Goal: Information Seeking & Learning: Find specific fact

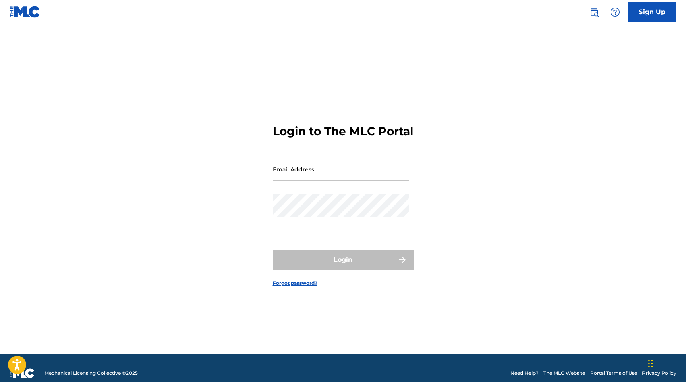
type input "[PERSON_NAME][EMAIL_ADDRESS][DOMAIN_NAME]"
click at [598, 10] on img at bounding box center [595, 12] width 10 height 10
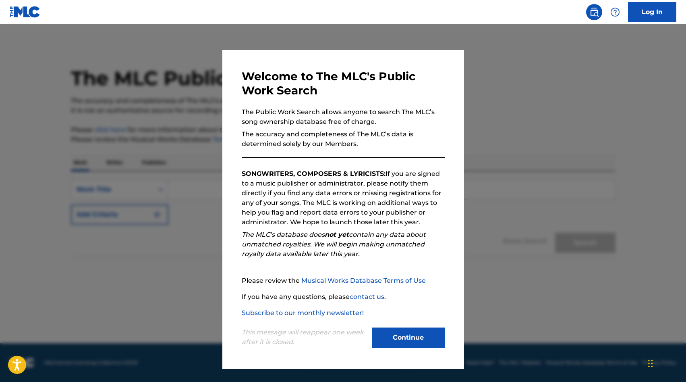
click at [402, 336] on button "Continue" at bounding box center [408, 337] width 73 height 20
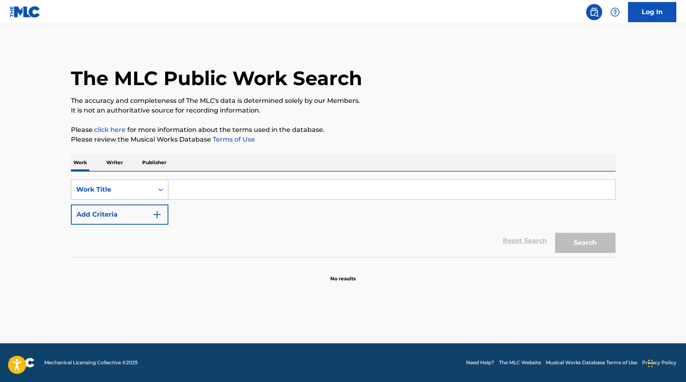
click at [127, 188] on div "Work Title" at bounding box center [112, 190] width 73 height 10
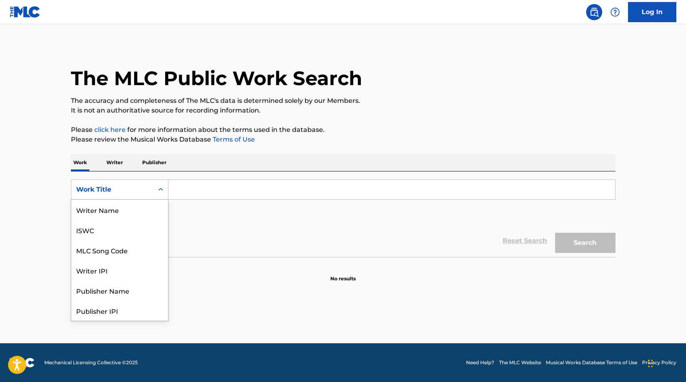
scroll to position [40, 0]
click at [125, 203] on div "MLC Song Code" at bounding box center [119, 209] width 97 height 20
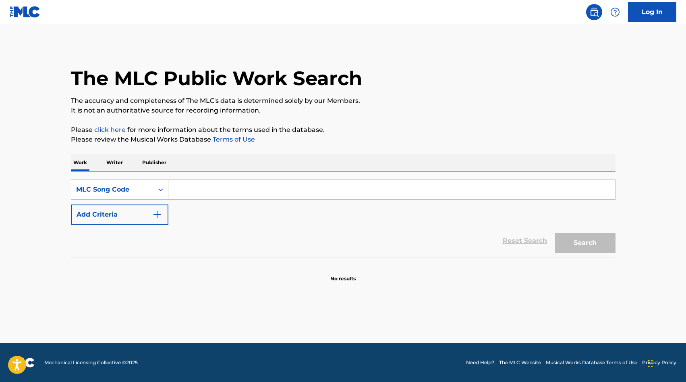
click at [179, 193] on input "Search Form" at bounding box center [391, 189] width 447 height 19
paste input "QB03W3"
type input "QB03W3"
click at [578, 237] on button "Search" at bounding box center [585, 243] width 60 height 20
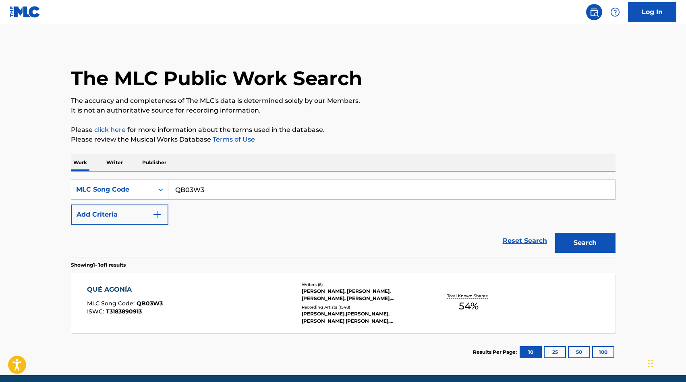
click at [327, 295] on div "[PERSON_NAME], [PERSON_NAME], [PERSON_NAME], [PERSON_NAME], [PERSON_NAME], [PER…" at bounding box center [363, 294] width 122 height 15
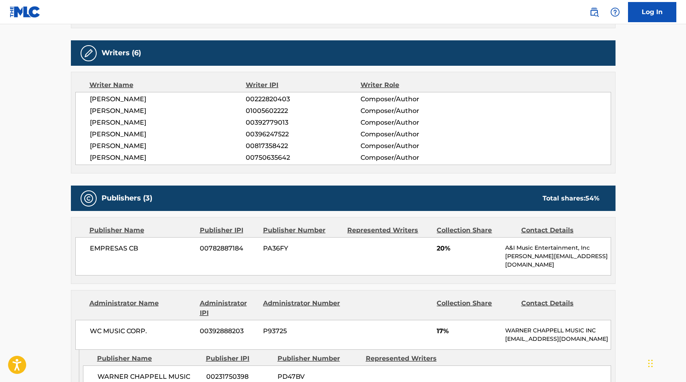
scroll to position [294, 0]
